Goal: Find specific page/section: Find specific page/section

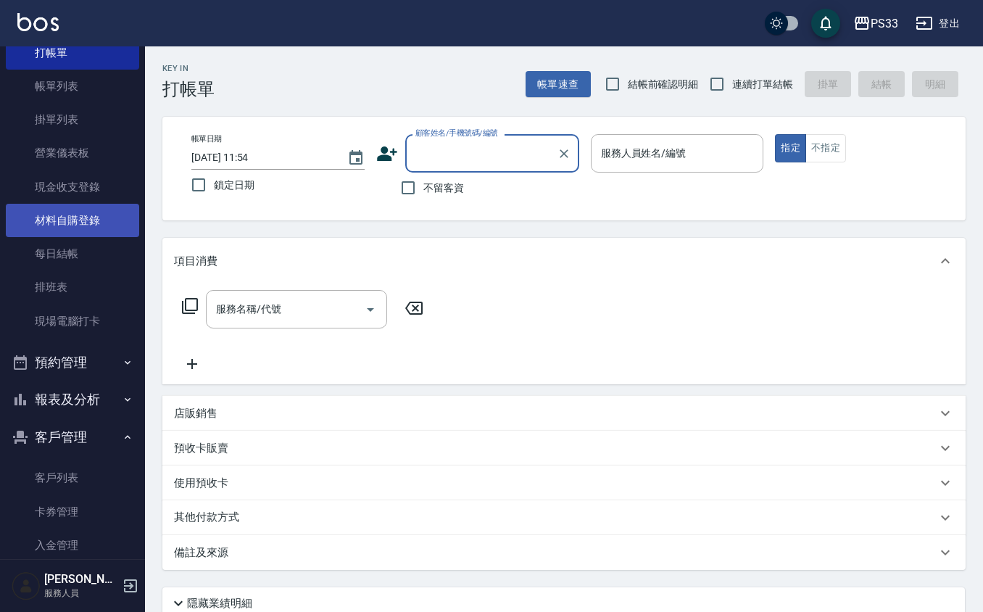
scroll to position [123, 0]
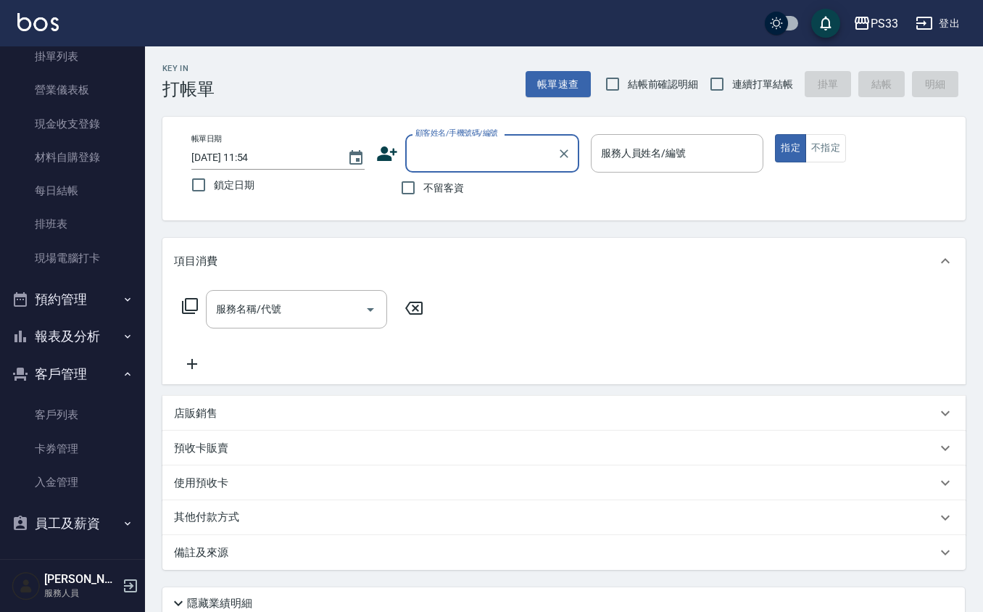
click at [76, 326] on button "報表及分析" at bounding box center [72, 337] width 133 height 38
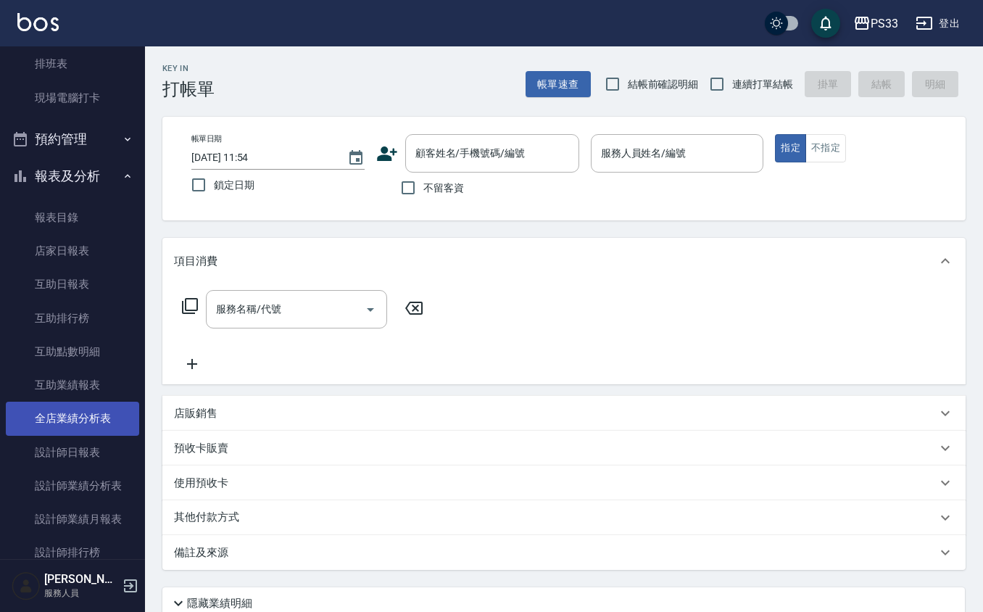
scroll to position [316, 0]
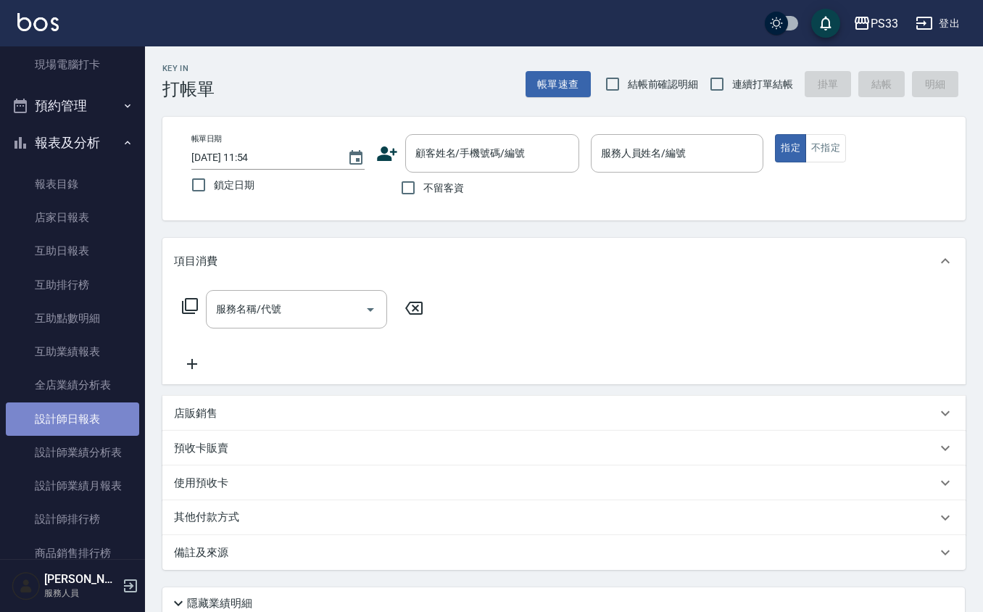
click at [81, 420] on link "設計師日報表" at bounding box center [72, 418] width 133 height 33
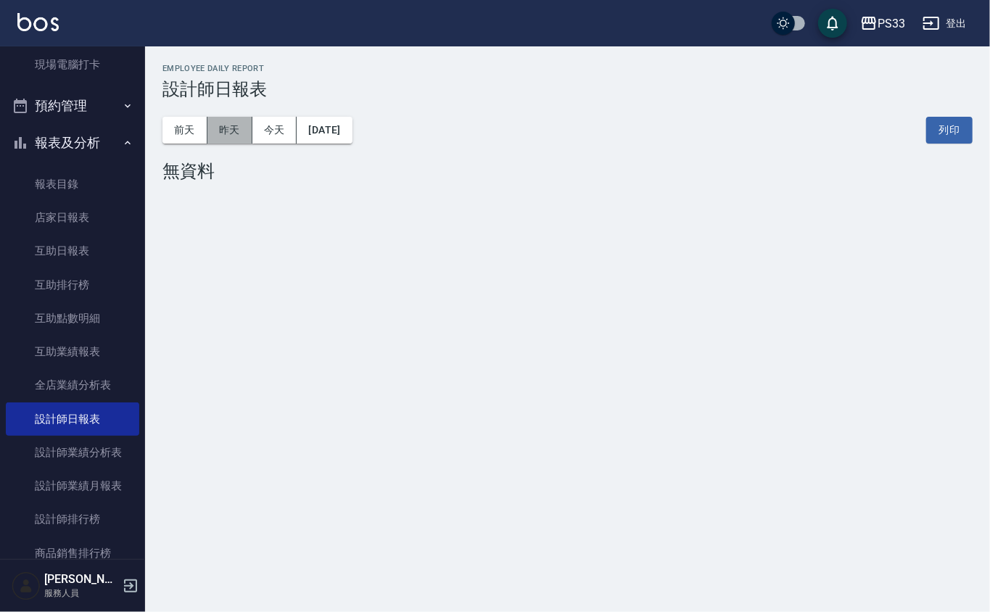
click at [239, 130] on button "昨天" at bounding box center [229, 130] width 45 height 27
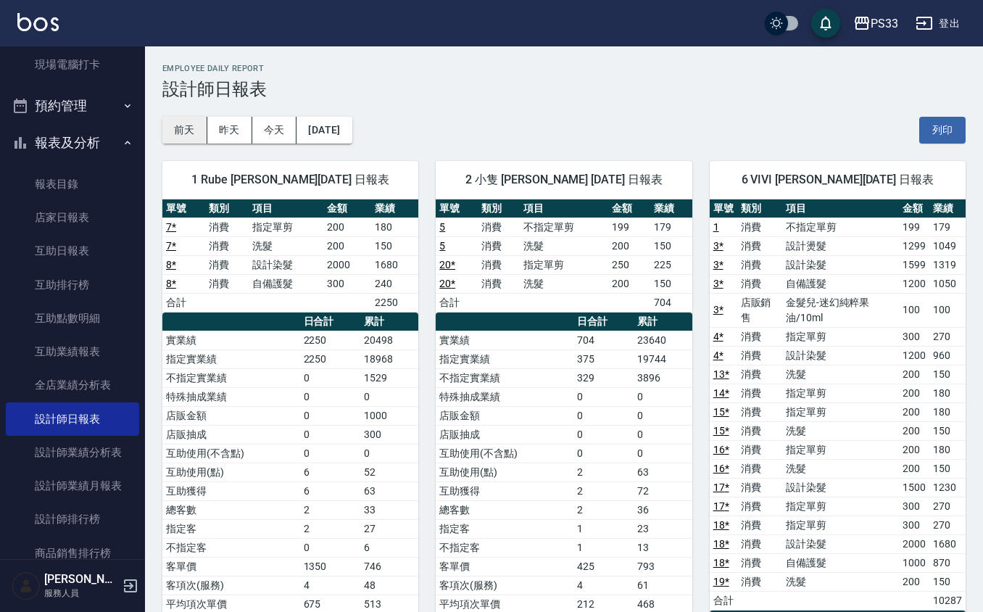
click at [190, 129] on button "前天" at bounding box center [184, 130] width 45 height 27
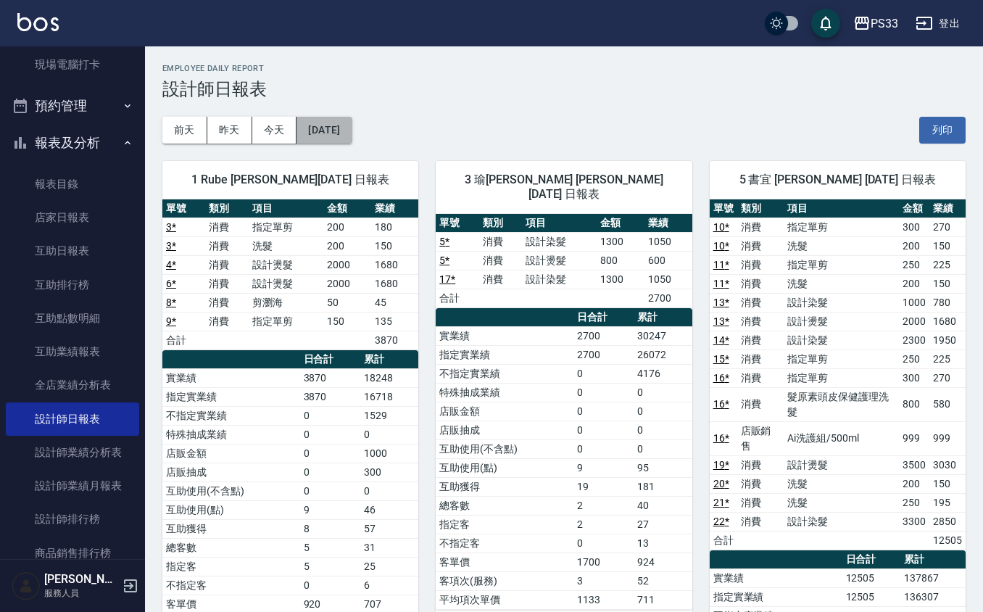
click at [352, 120] on button "[DATE]" at bounding box center [324, 130] width 55 height 27
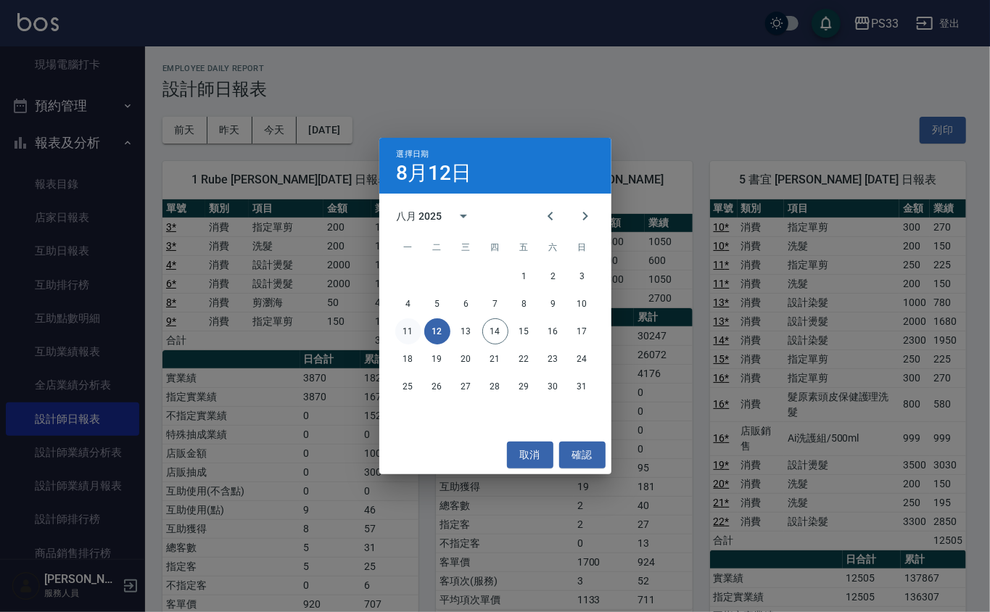
click at [400, 328] on button "11" at bounding box center [408, 331] width 26 height 26
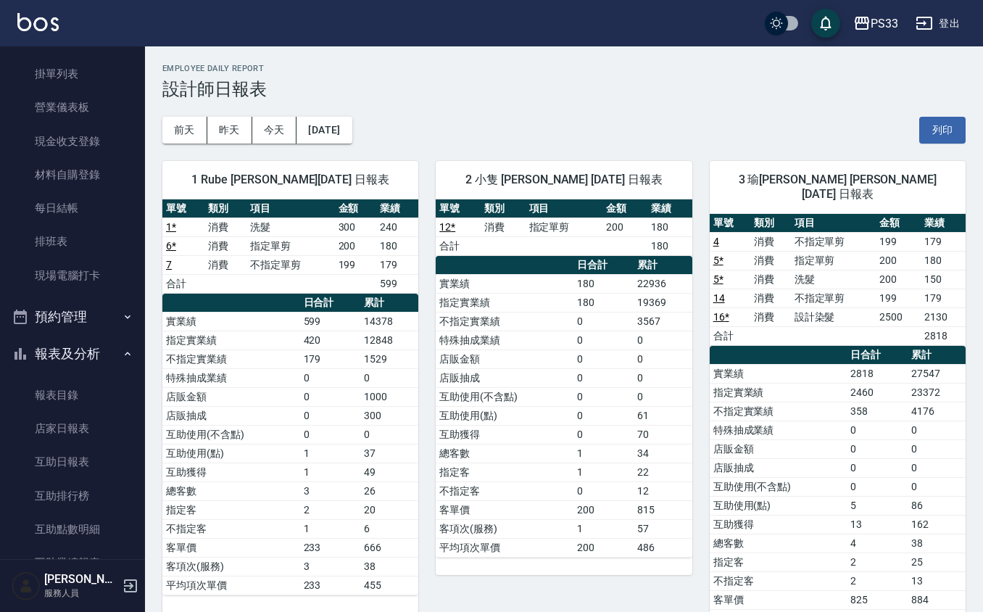
scroll to position [193, 0]
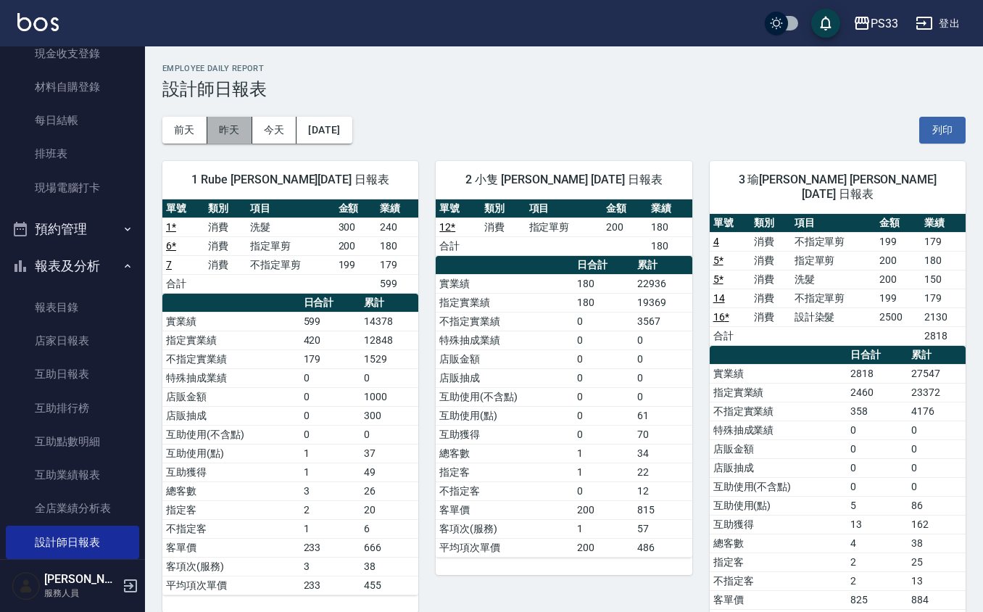
click at [223, 130] on button "昨天" at bounding box center [229, 130] width 45 height 27
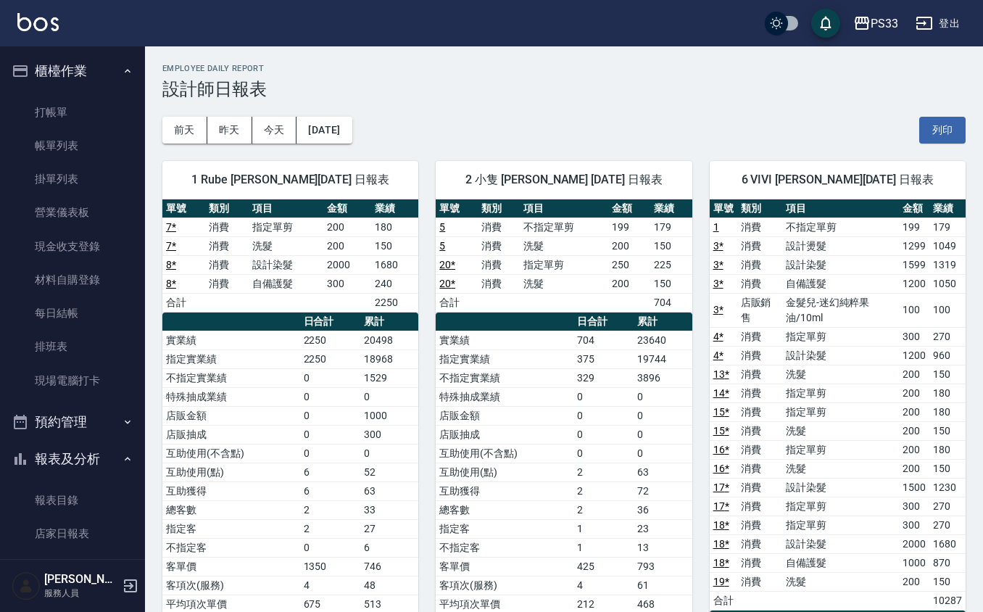
drag, startPoint x: 27, startPoint y: 131, endPoint x: 46, endPoint y: 81, distance: 53.7
click at [27, 131] on link "帳單列表" at bounding box center [72, 145] width 133 height 33
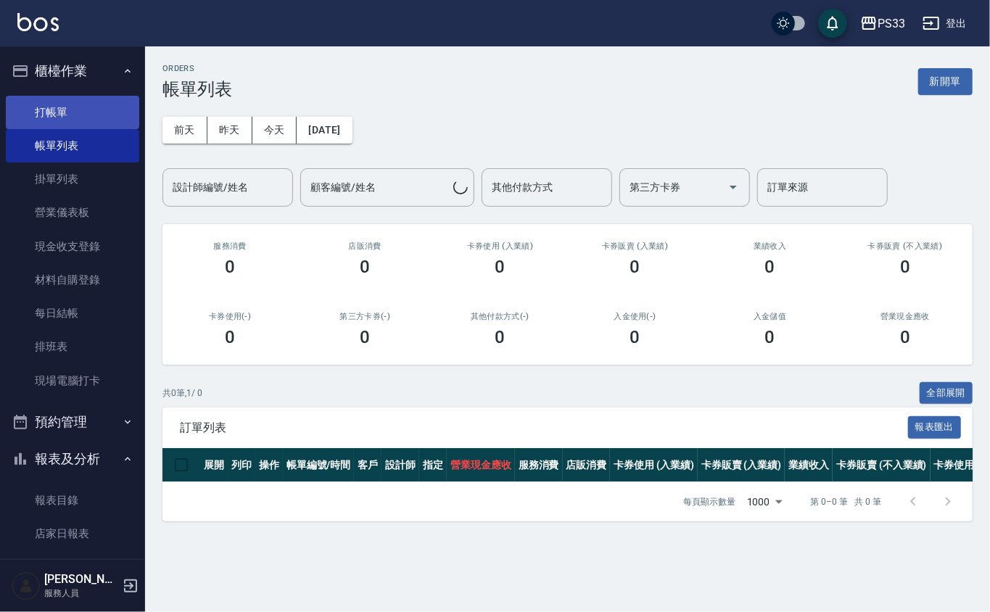
click at [72, 105] on link "打帳單" at bounding box center [72, 112] width 133 height 33
